Goal: Task Accomplishment & Management: Manage account settings

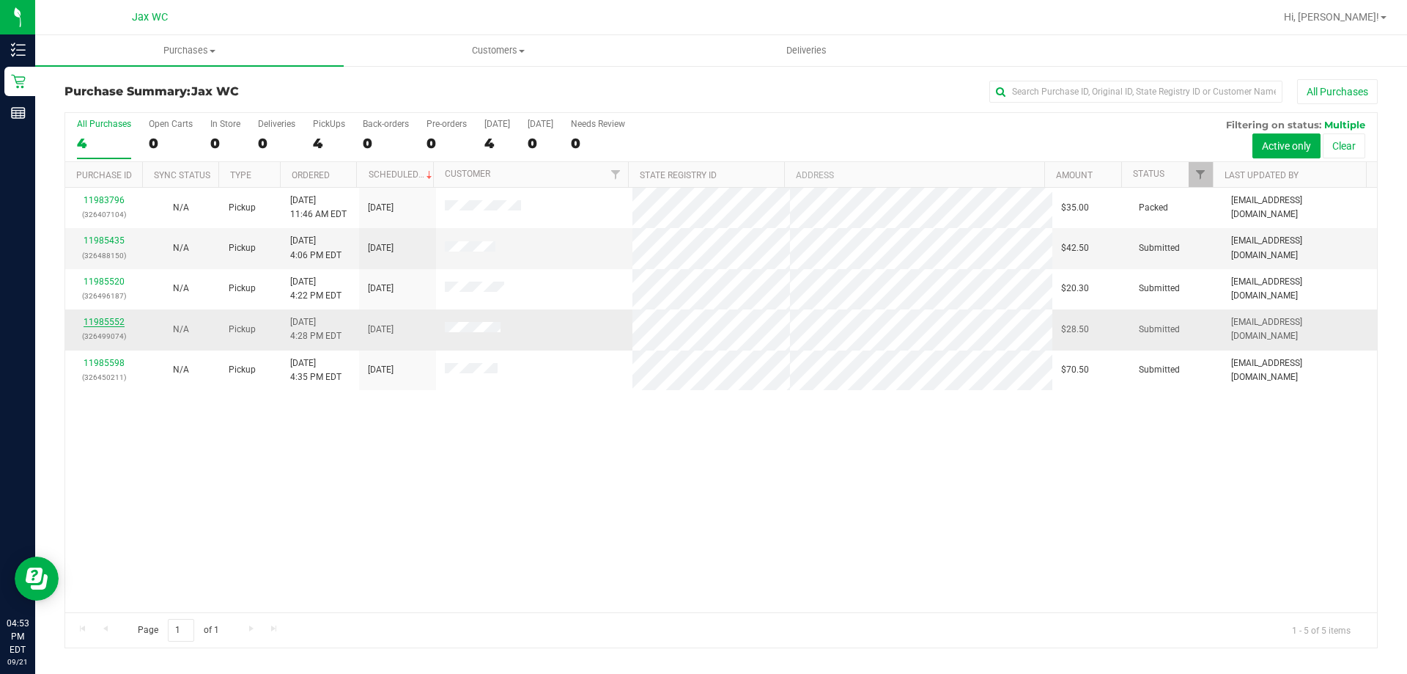
click at [106, 322] on link "11985552" at bounding box center [104, 322] width 41 height 10
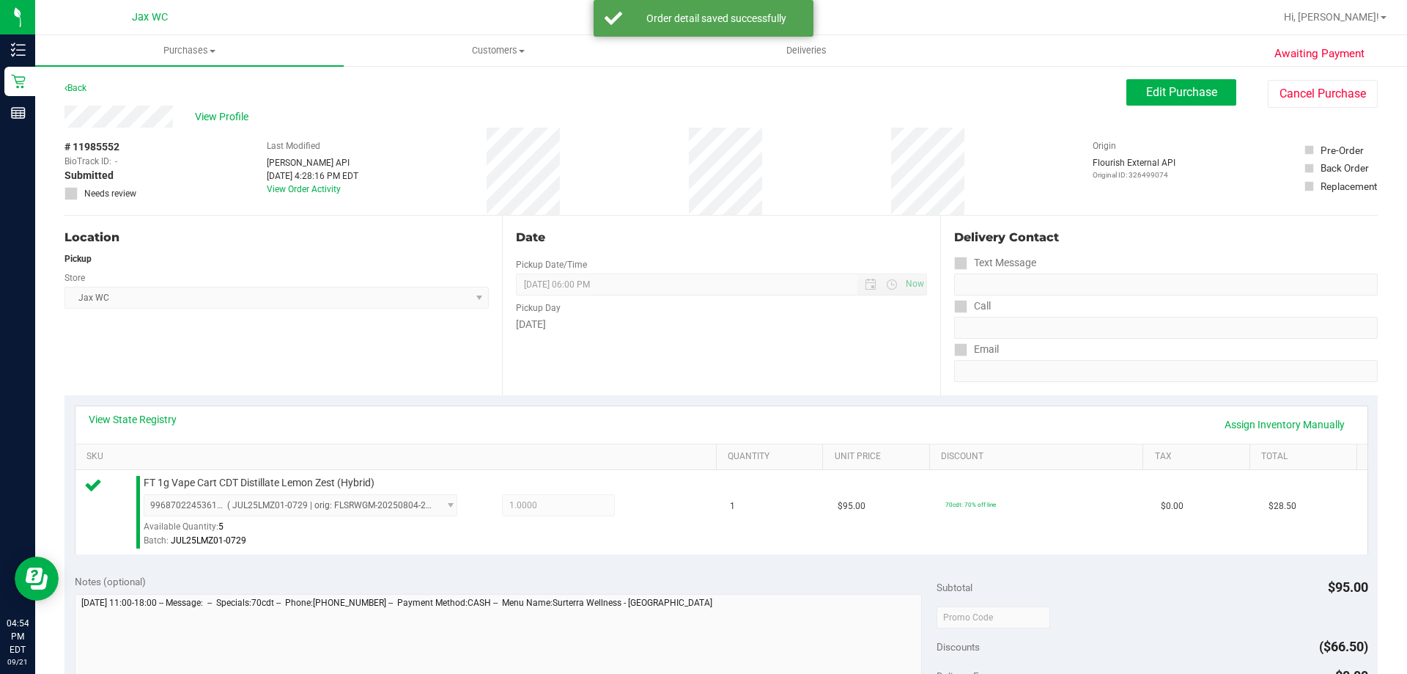
scroll to position [440, 0]
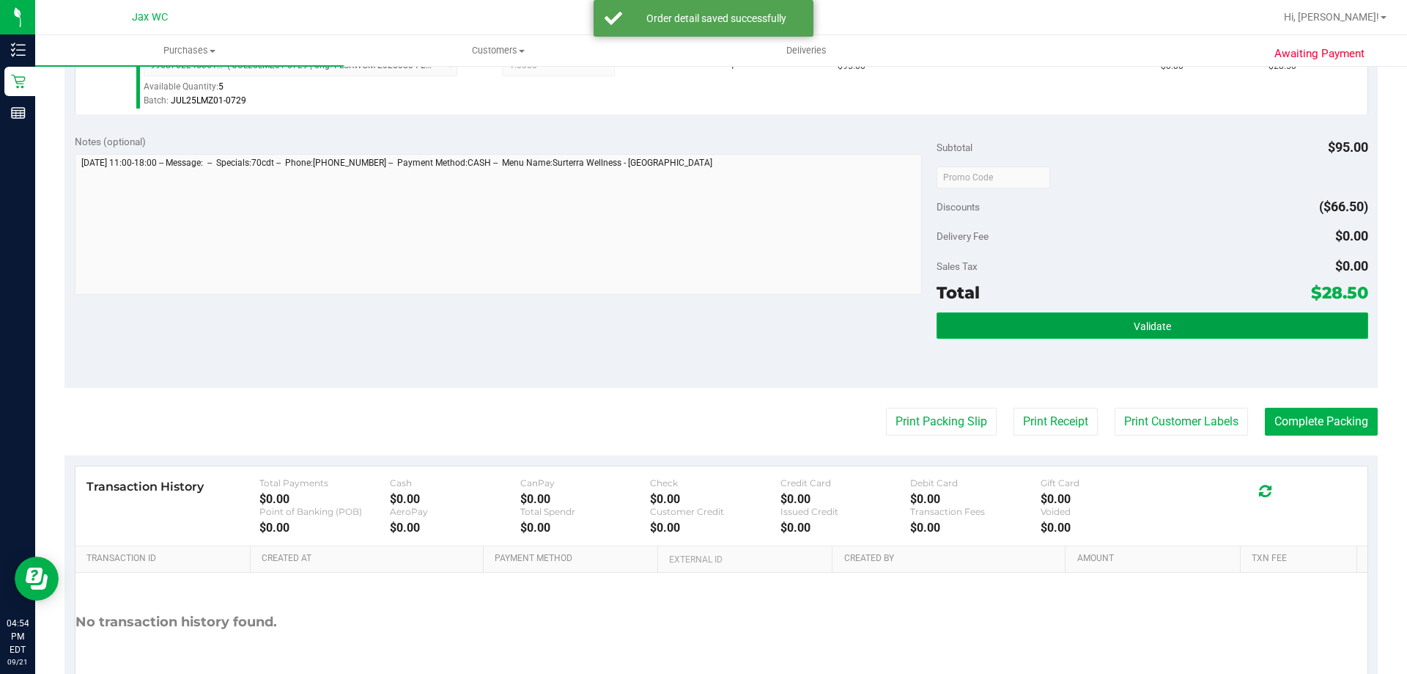
click at [1179, 329] on button "Validate" at bounding box center [1152, 325] width 431 height 26
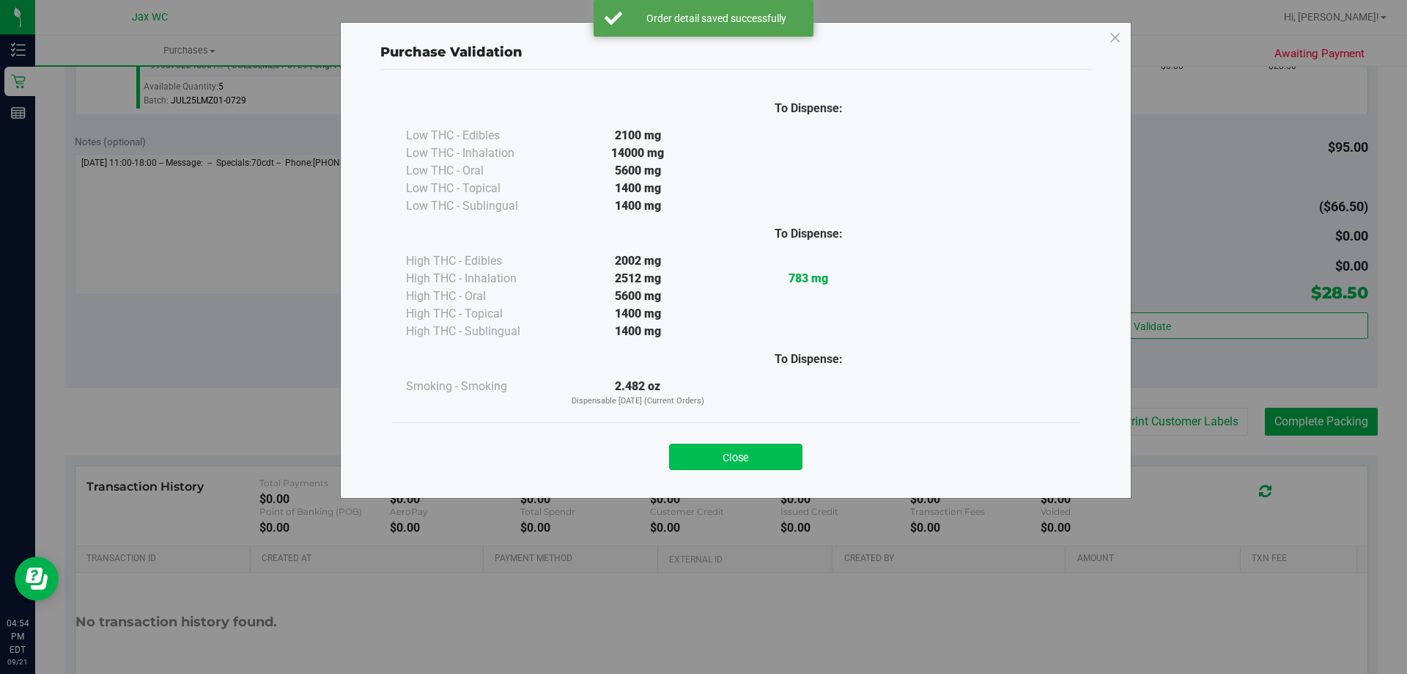
click at [761, 459] on button "Close" at bounding box center [735, 456] width 133 height 26
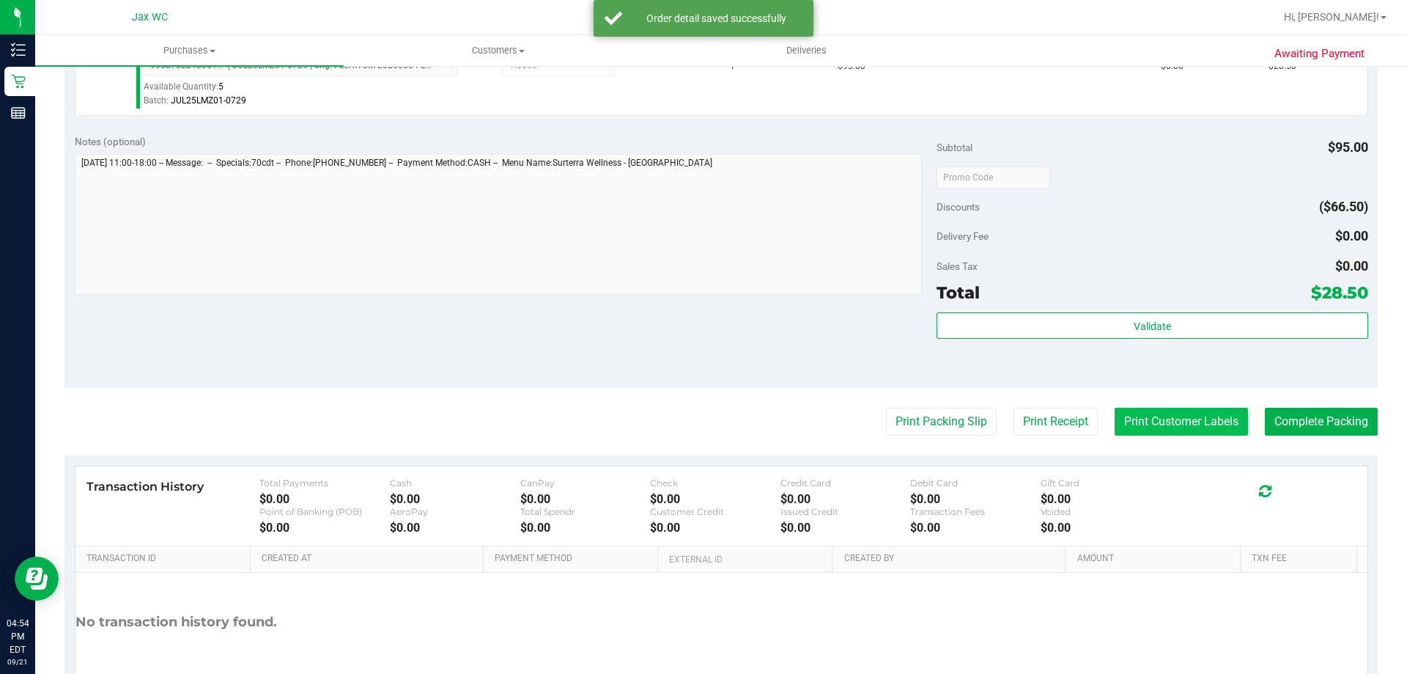
click at [1128, 419] on button "Print Customer Labels" at bounding box center [1181, 422] width 133 height 28
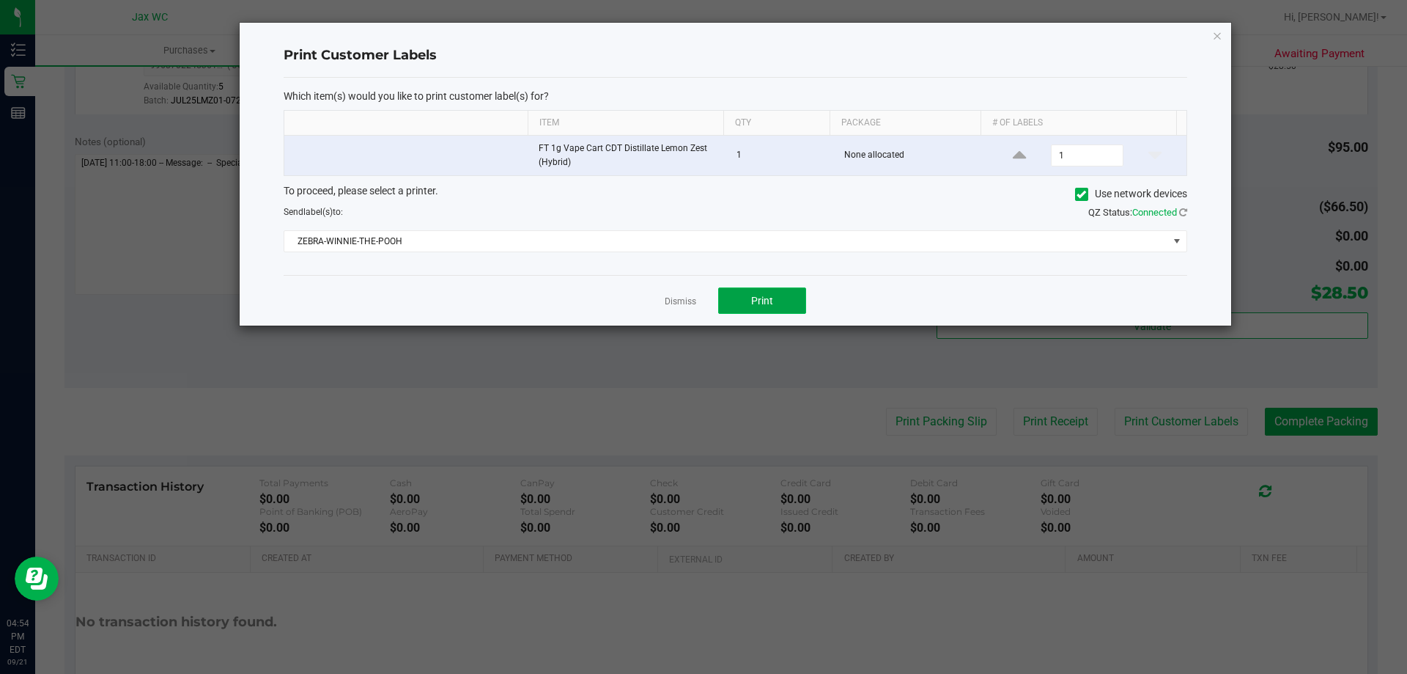
click at [745, 292] on button "Print" at bounding box center [762, 300] width 88 height 26
click at [680, 299] on link "Dismiss" at bounding box center [681, 301] width 32 height 12
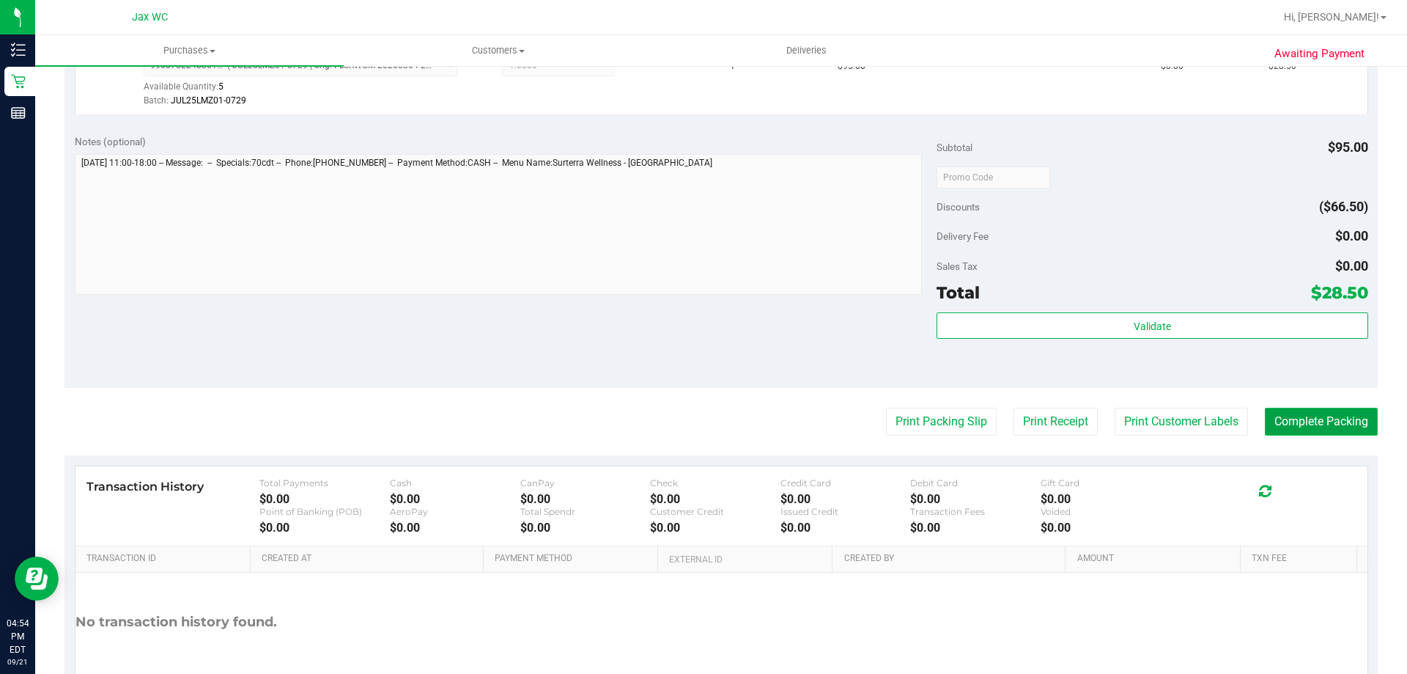
click at [1330, 427] on button "Complete Packing" at bounding box center [1321, 422] width 113 height 28
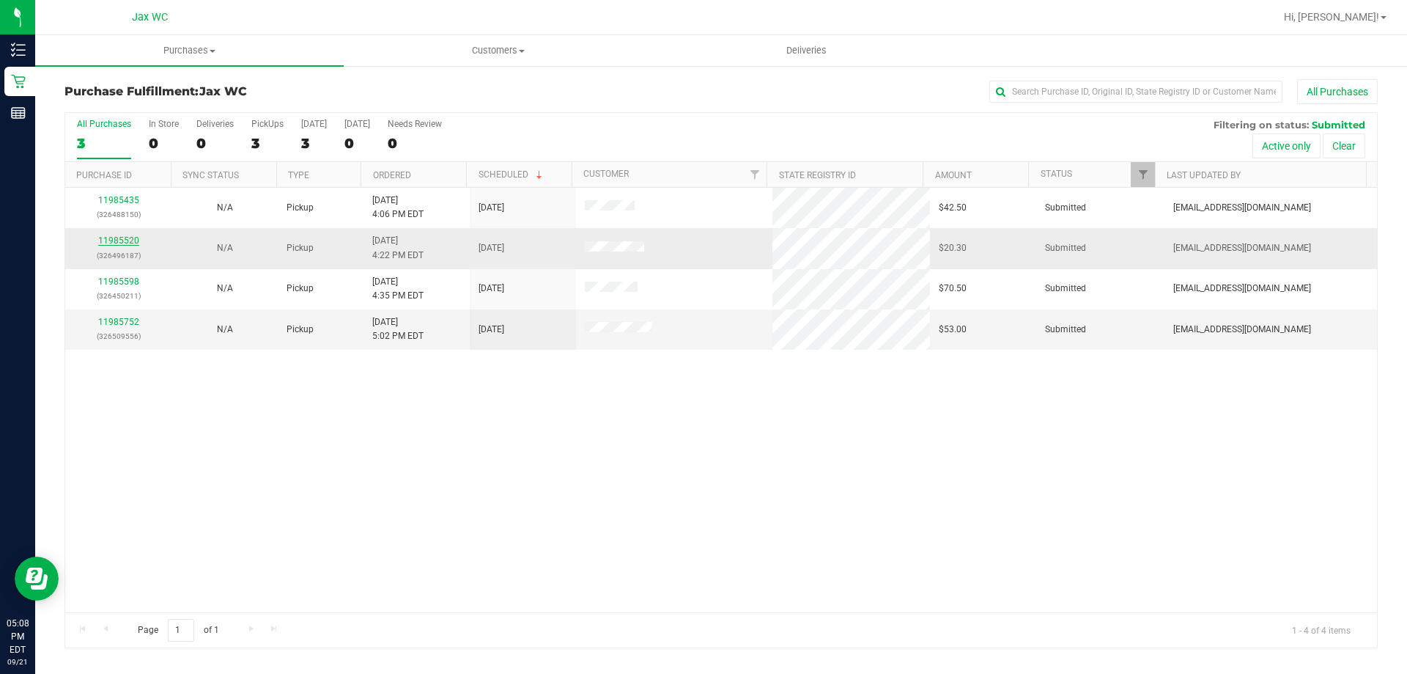
click at [126, 244] on link "11985520" at bounding box center [118, 240] width 41 height 10
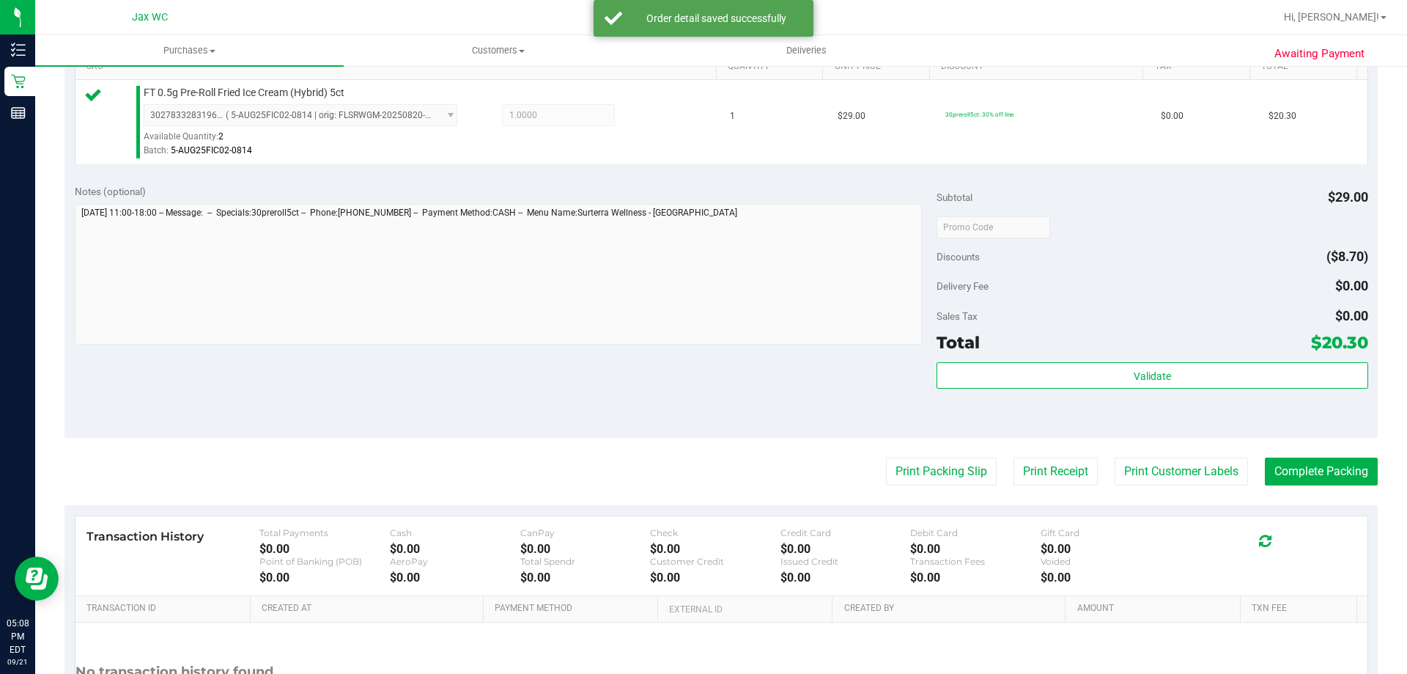
scroll to position [525, 0]
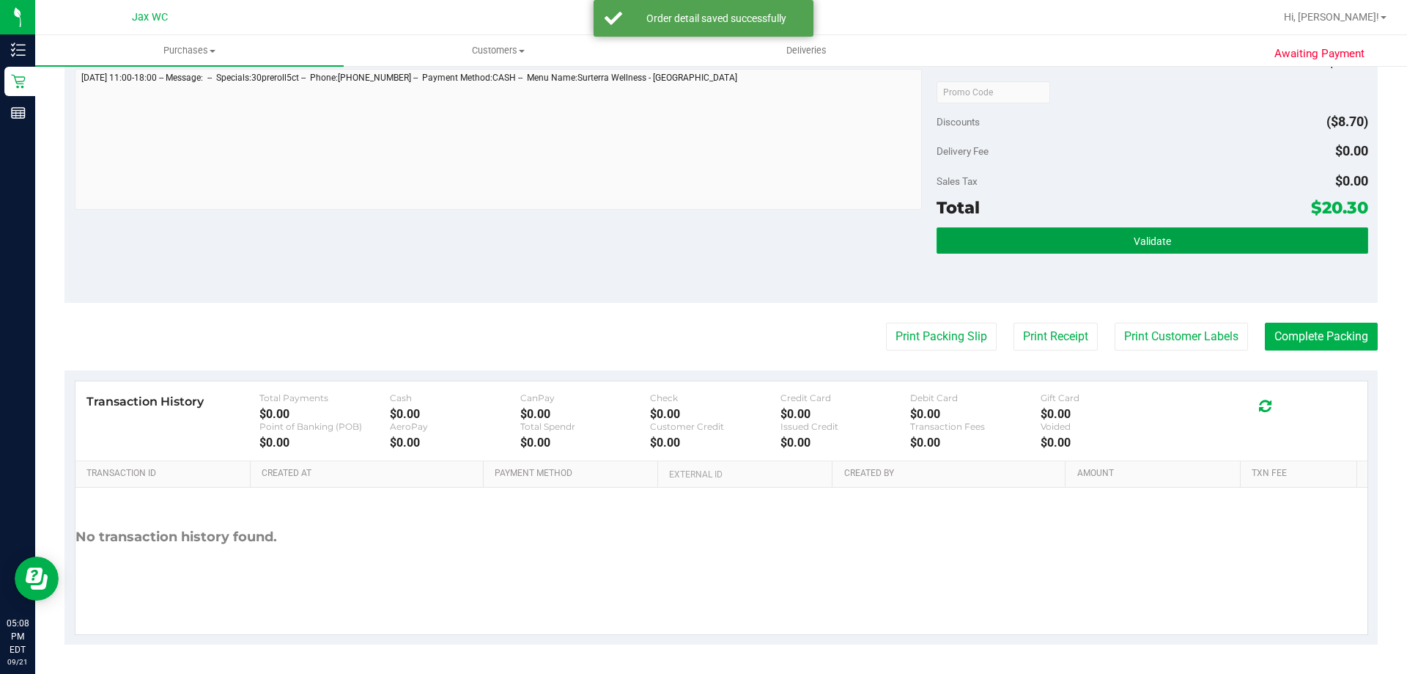
click at [1154, 241] on span "Validate" at bounding box center [1152, 241] width 37 height 12
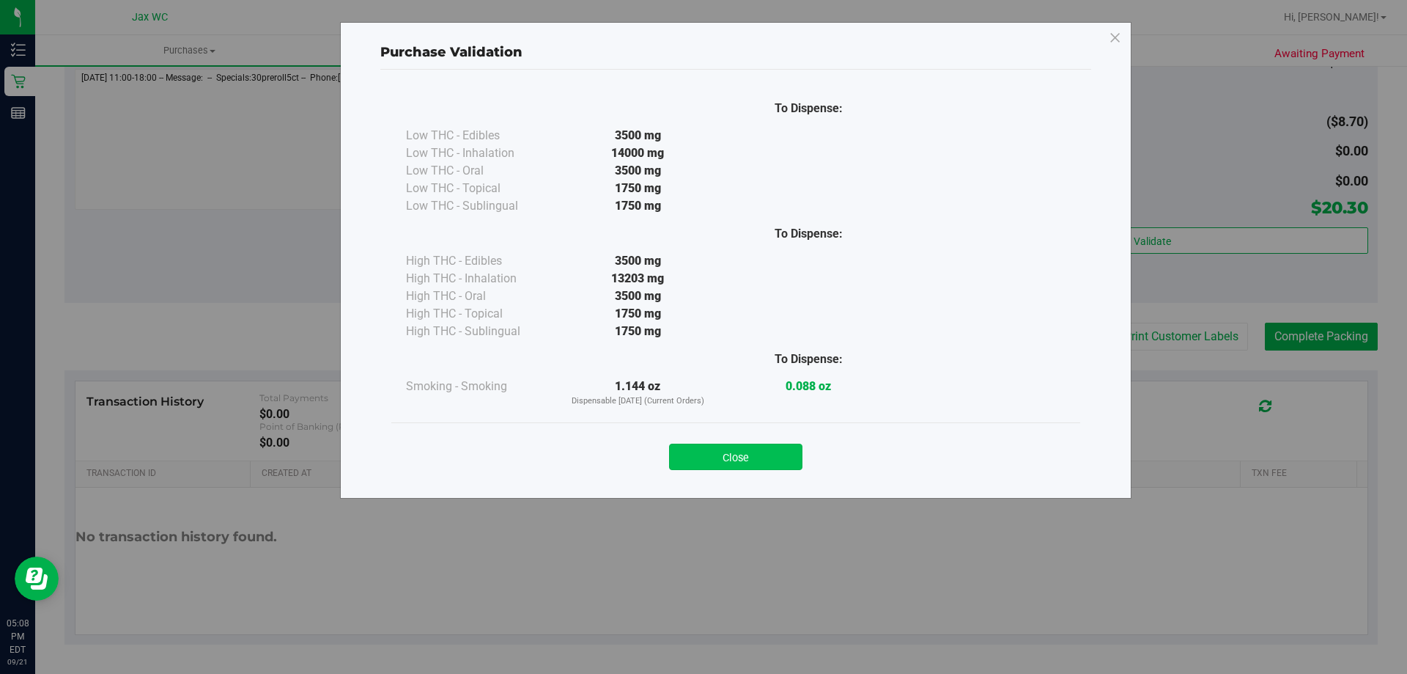
click at [765, 457] on button "Close" at bounding box center [735, 456] width 133 height 26
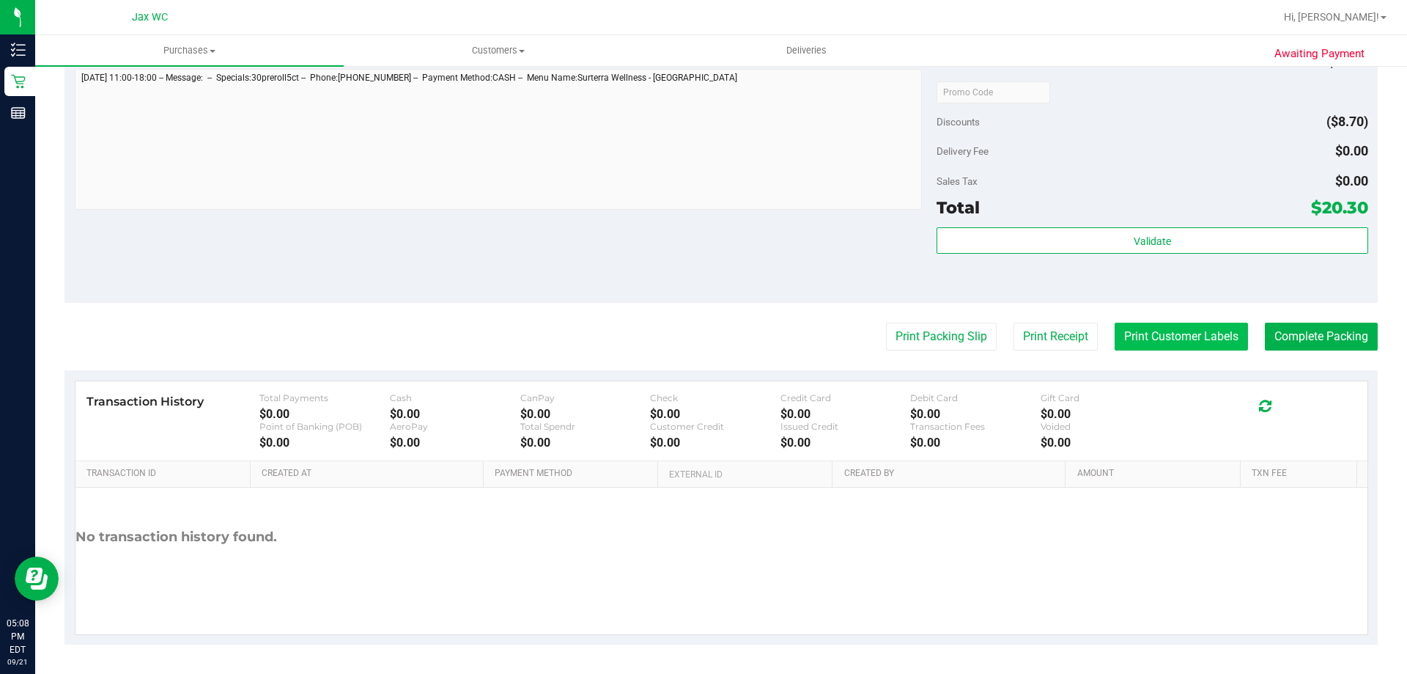
click at [1186, 334] on button "Print Customer Labels" at bounding box center [1181, 336] width 133 height 28
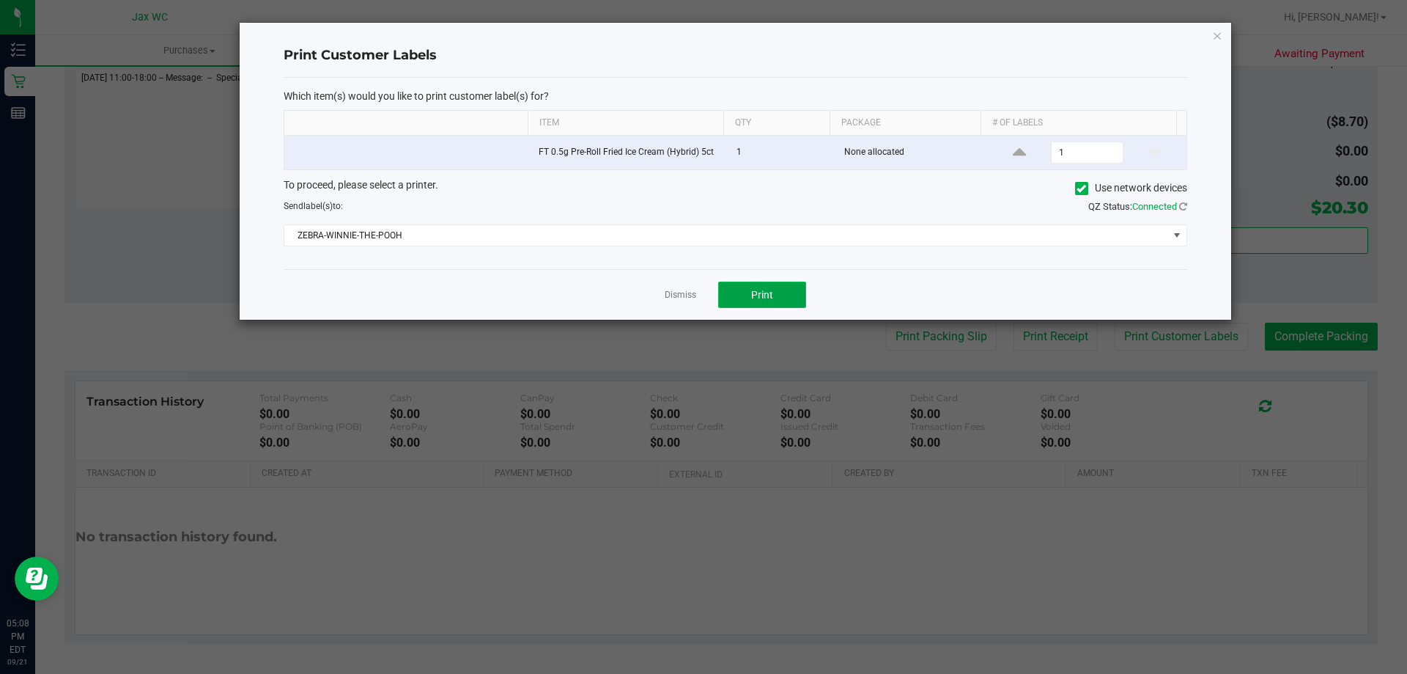
click at [756, 298] on span "Print" at bounding box center [762, 295] width 22 height 12
click at [675, 295] on link "Dismiss" at bounding box center [681, 295] width 32 height 12
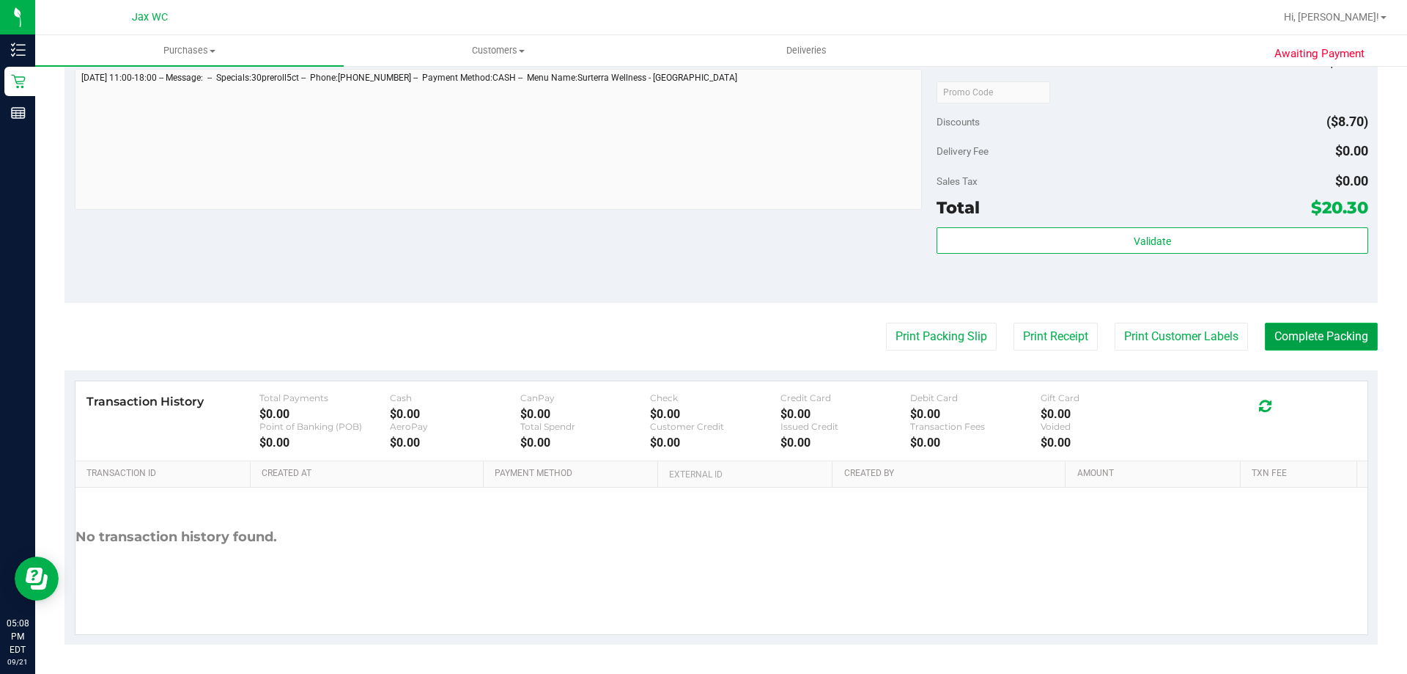
click at [1324, 334] on button "Complete Packing" at bounding box center [1321, 336] width 113 height 28
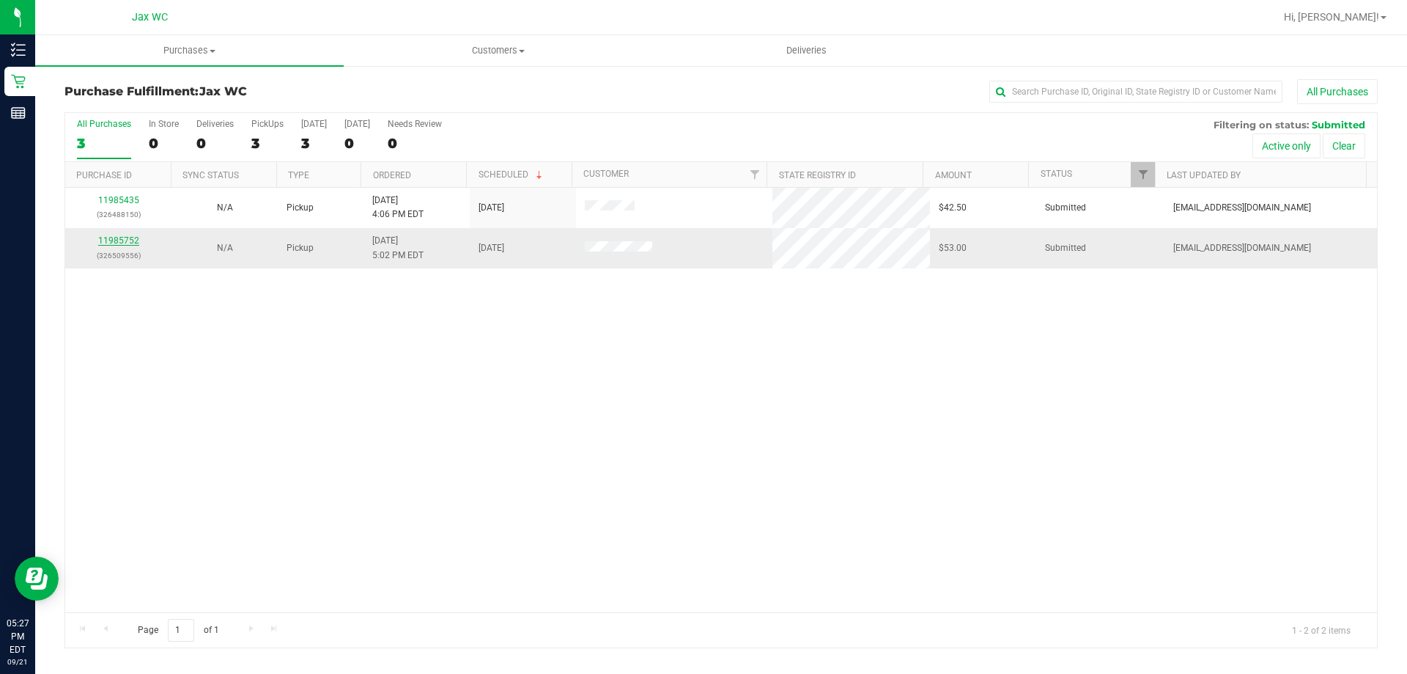
click at [118, 237] on link "11985752" at bounding box center [118, 240] width 41 height 10
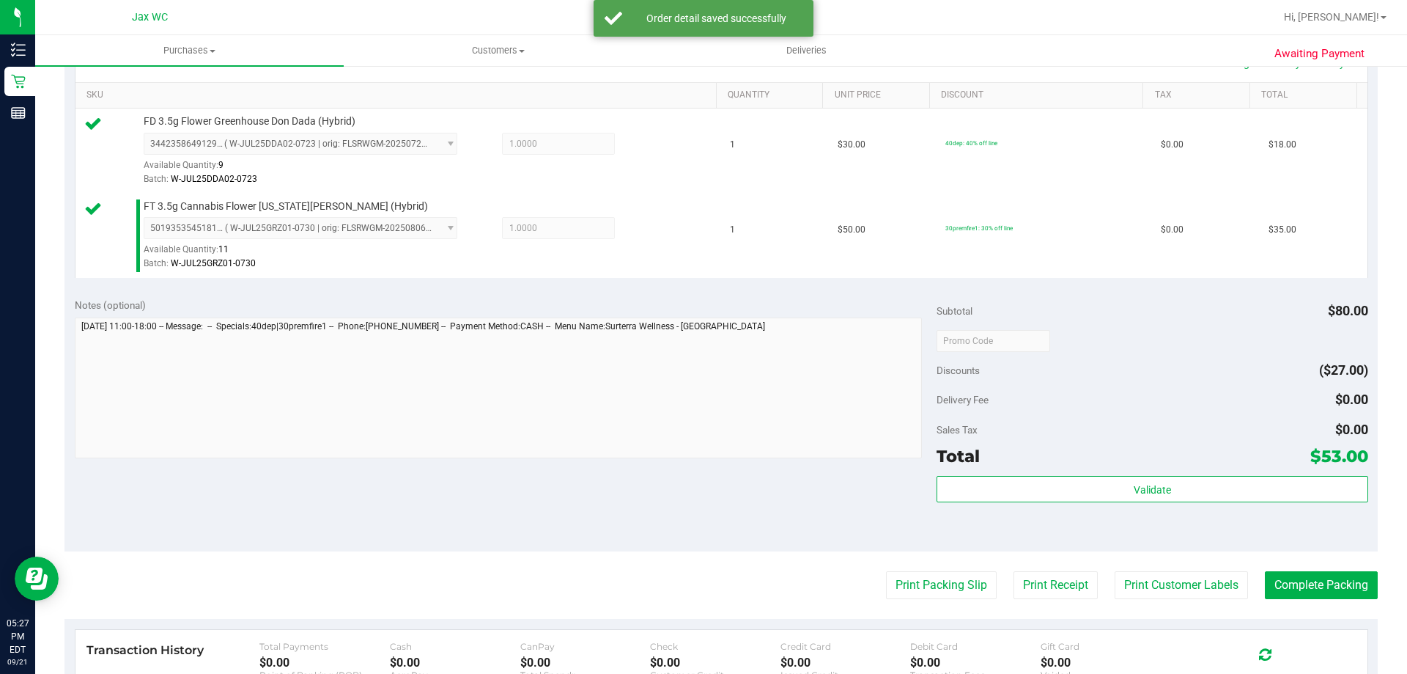
scroll to position [440, 0]
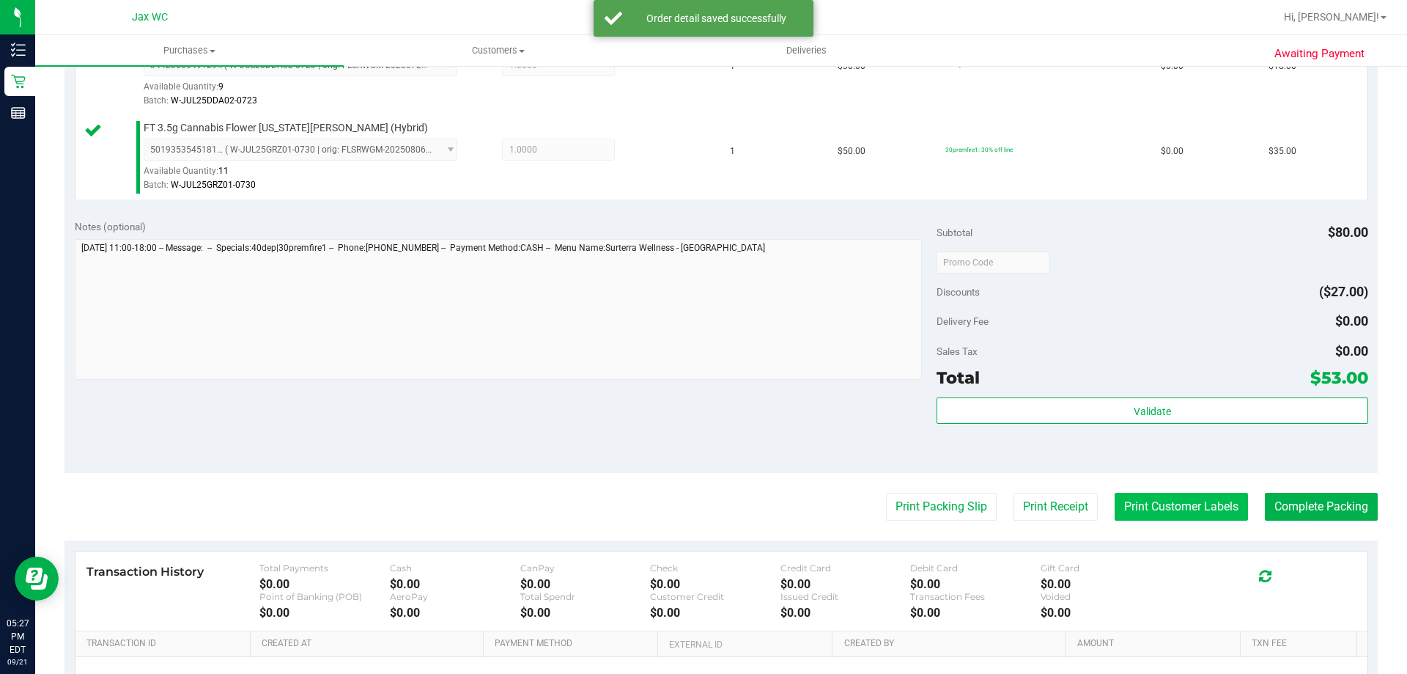
click at [1220, 509] on button "Print Customer Labels" at bounding box center [1181, 507] width 133 height 28
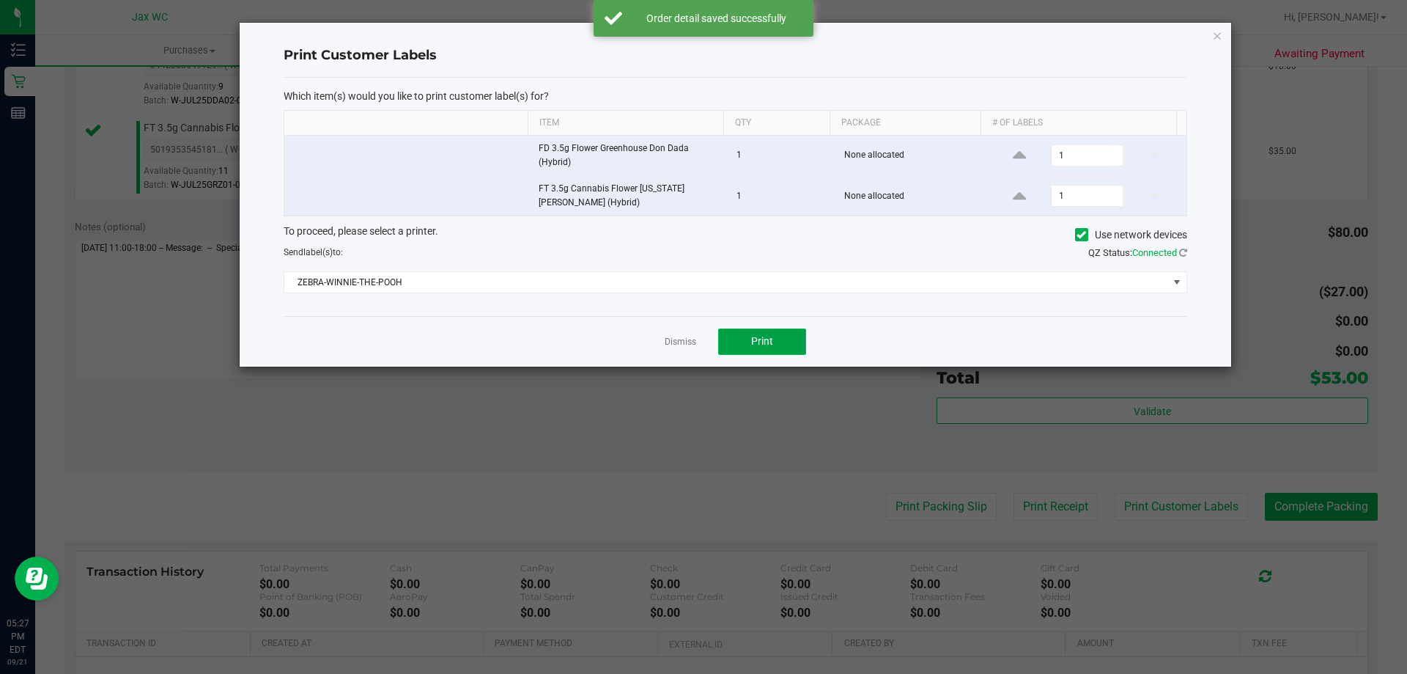
click at [737, 336] on button "Print" at bounding box center [762, 341] width 88 height 26
click at [1223, 37] on div "Print Customer Labels Which item(s) would you like to print customer label(s) f…" at bounding box center [736, 195] width 992 height 344
click at [1221, 34] on icon "button" at bounding box center [1217, 35] width 10 height 18
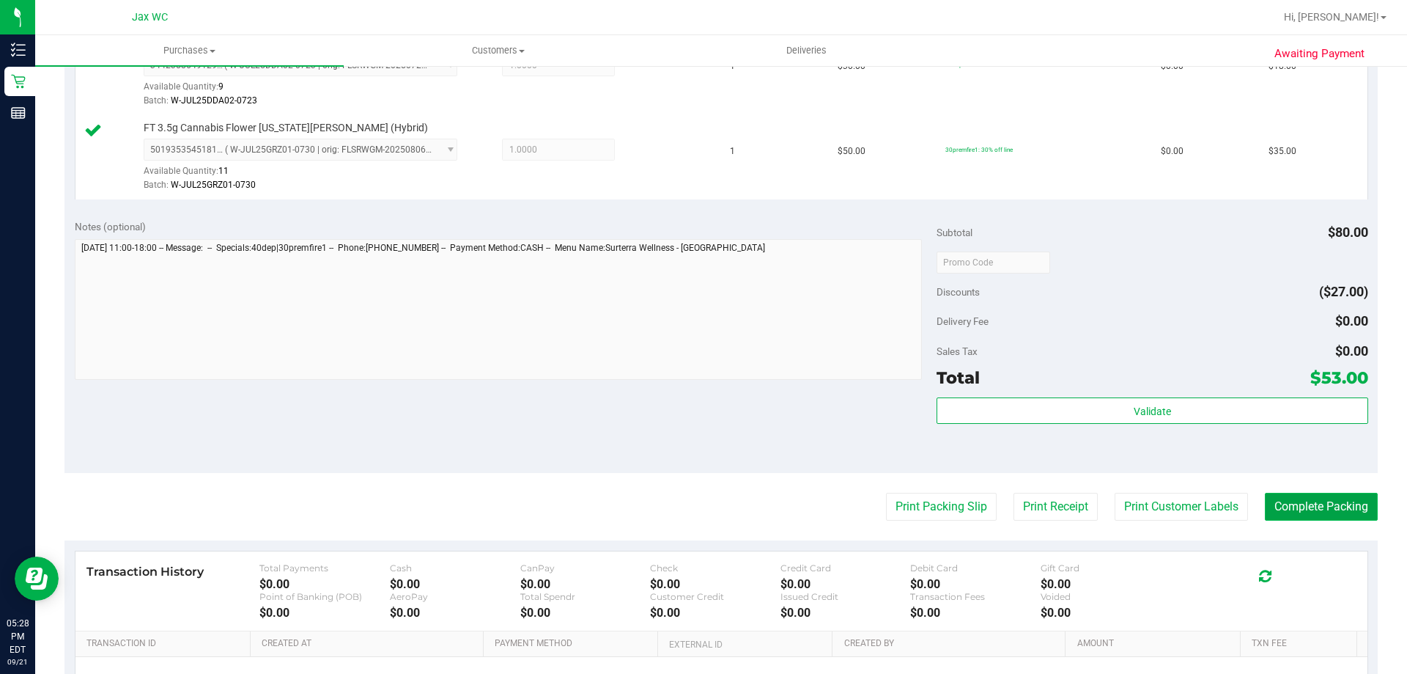
click at [1326, 511] on button "Complete Packing" at bounding box center [1321, 507] width 113 height 28
